Goal: Find contact information: Find contact information

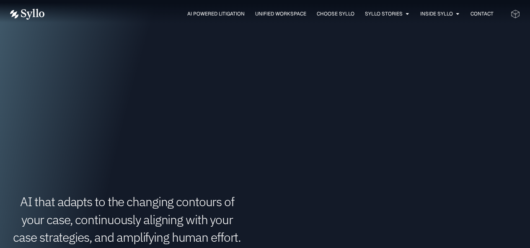
scroll to position [593, 0]
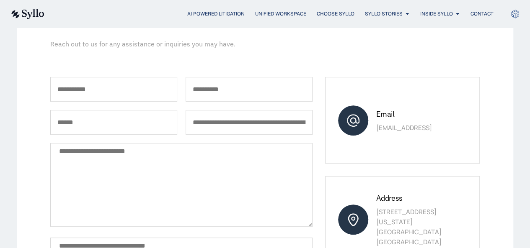
scroll to position [107, 0]
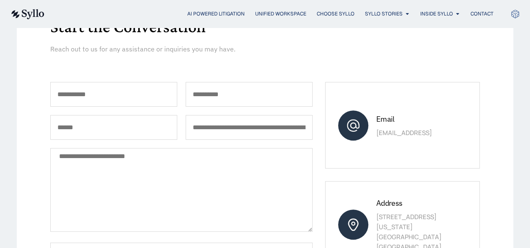
drag, startPoint x: 423, startPoint y: 133, endPoint x: 376, endPoint y: 138, distance: 47.6
click at [376, 138] on div "Email sales@syllo.ai" at bounding box center [402, 125] width 154 height 87
copy p "[EMAIL_ADDRESS]"
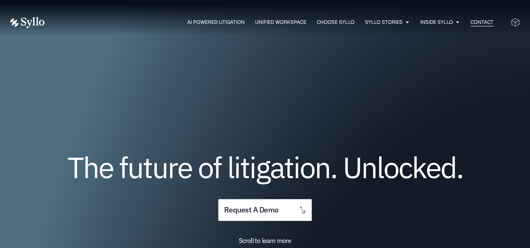
click at [479, 21] on span "Contact" at bounding box center [481, 22] width 23 height 8
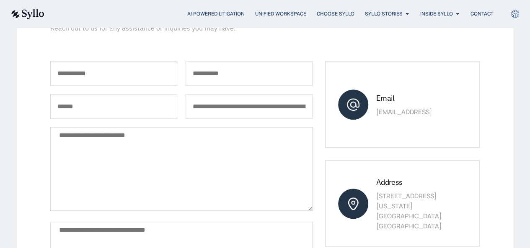
scroll to position [137, 0]
